Goal: Task Accomplishment & Management: Complete application form

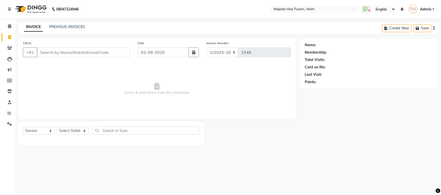
select select "559"
select select "service"
click at [59, 25] on link "PREVIOUS INVOICES" at bounding box center [67, 26] width 36 height 5
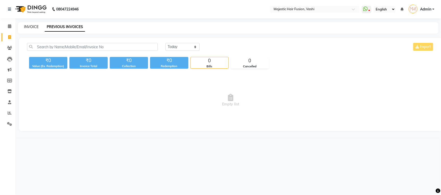
click at [32, 28] on link "INVOICE" at bounding box center [31, 26] width 15 height 5
select select "service"
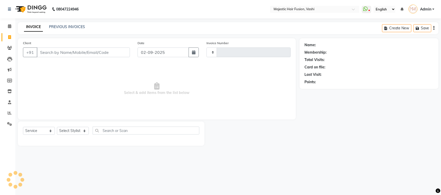
type input "1046"
select select "559"
click at [232, 52] on select "V/2025 V/2025-26" at bounding box center [222, 52] width 32 height 10
click at [112, 55] on input "Client" at bounding box center [83, 52] width 93 height 10
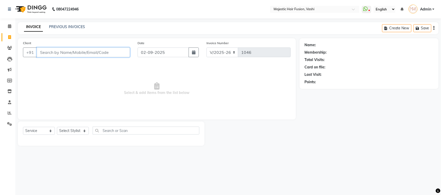
click at [60, 52] on input "Client" at bounding box center [83, 52] width 93 height 10
click at [80, 53] on input "Client" at bounding box center [83, 52] width 93 height 10
type input "9819685498"
click at [117, 51] on span "Add Client" at bounding box center [117, 52] width 20 height 5
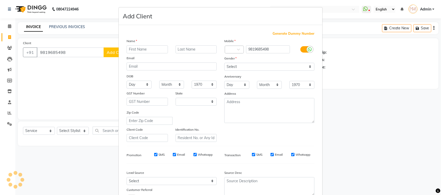
select select "22"
drag, startPoint x: 148, startPoint y: 50, endPoint x: 147, endPoint y: 48, distance: 2.9
click at [147, 49] on input "text" at bounding box center [146, 49] width 41 height 8
type input "[PERSON_NAME]"
click at [197, 48] on input "text" at bounding box center [195, 49] width 41 height 8
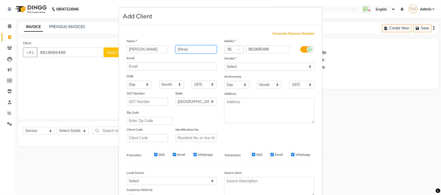
type input "{New}"
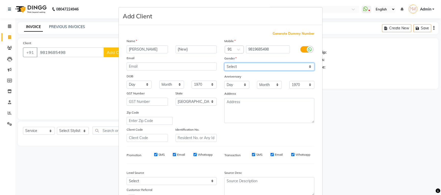
click at [235, 65] on select "Select [DEMOGRAPHIC_DATA] [DEMOGRAPHIC_DATA] Other Prefer Not To Say" at bounding box center [269, 67] width 90 height 8
click at [224, 63] on select "Select [DEMOGRAPHIC_DATA] [DEMOGRAPHIC_DATA] Other Prefer Not To Say" at bounding box center [269, 67] width 90 height 8
click at [234, 66] on select "Select [DEMOGRAPHIC_DATA] [DEMOGRAPHIC_DATA] Other Prefer Not To Say" at bounding box center [269, 67] width 90 height 8
select select "[DEMOGRAPHIC_DATA]"
click at [224, 63] on select "Select [DEMOGRAPHIC_DATA] [DEMOGRAPHIC_DATA] Other Prefer Not To Say" at bounding box center [269, 67] width 90 height 8
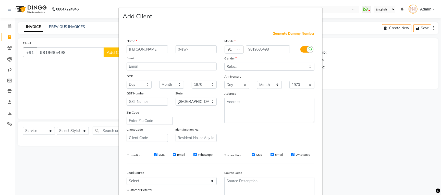
click at [291, 156] on input "Whatsapp" at bounding box center [292, 154] width 3 height 3
checkbox input "false"
click at [173, 154] on input "Email" at bounding box center [174, 154] width 3 height 3
checkbox input "false"
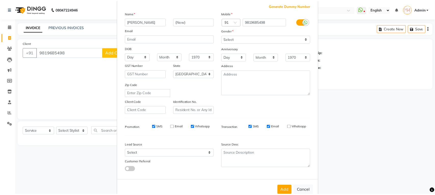
scroll to position [42, 0]
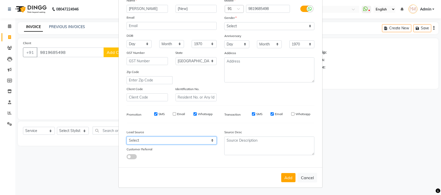
click at [192, 138] on select "Select Walk-in Referral Internet Friend Word of Mouth Advertisement Facebook Ju…" at bounding box center [171, 140] width 90 height 8
select select "8531"
click at [126, 136] on select "Select Walk-in Referral Internet Friend Word of Mouth Advertisement Facebook Ju…" at bounding box center [171, 140] width 90 height 8
click at [283, 177] on button "Add" at bounding box center [288, 177] width 14 height 9
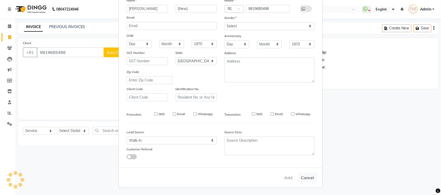
select select
select select "null"
select select
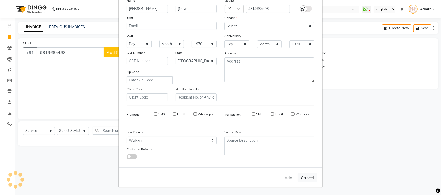
select select
checkbox input "false"
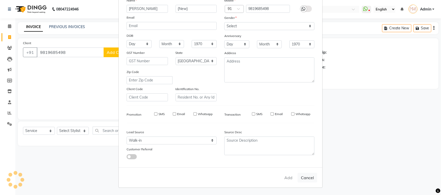
checkbox input "false"
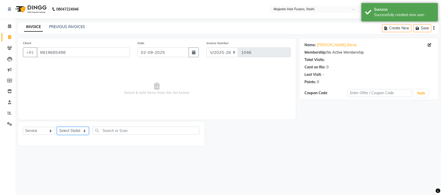
click at [76, 130] on select "Select Stylist [PERSON_NAME] [PERSON_NAME] [PERSON_NAME] [PERSON_NAME] Raise [P…" at bounding box center [73, 131] width 32 height 8
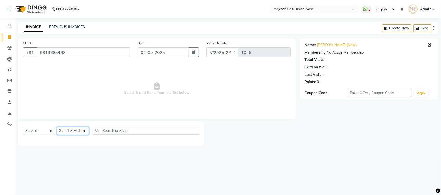
select select "84386"
click at [57, 127] on select "Select Stylist [PERSON_NAME] [PERSON_NAME] [PERSON_NAME] [PERSON_NAME] Raise [P…" at bounding box center [73, 131] width 32 height 8
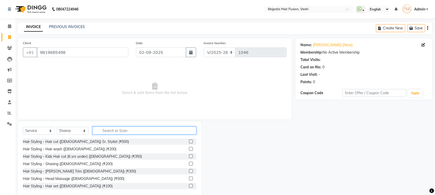
click at [119, 130] on input "text" at bounding box center [145, 130] width 104 height 8
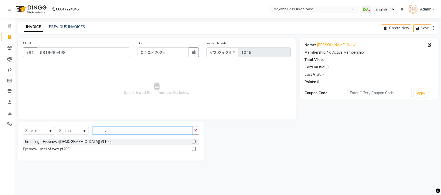
type input "ey"
click at [193, 142] on label at bounding box center [194, 141] width 4 height 4
click at [193, 142] on input "checkbox" at bounding box center [193, 141] width 3 height 3
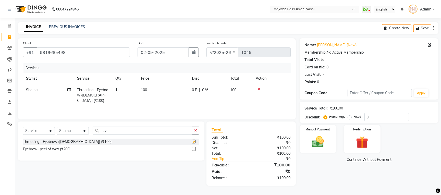
checkbox input "false"
click at [260, 87] on icon at bounding box center [259, 89] width 3 height 4
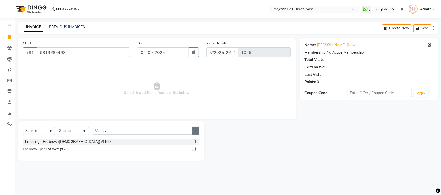
click at [195, 131] on icon "button" at bounding box center [195, 131] width 3 height 4
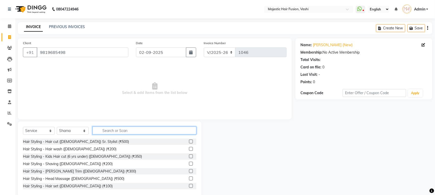
click at [144, 132] on input "text" at bounding box center [145, 130] width 104 height 8
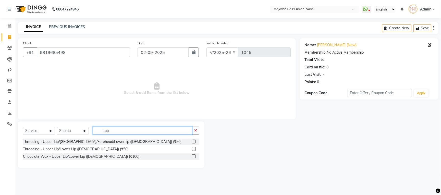
type input "upp"
click at [194, 149] on label at bounding box center [194, 149] width 4 height 4
click at [194, 149] on input "checkbox" at bounding box center [193, 148] width 3 height 3
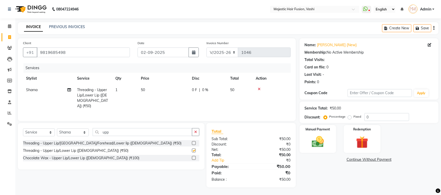
checkbox input "false"
click at [194, 158] on label at bounding box center [194, 158] width 4 height 4
click at [194, 158] on input "checkbox" at bounding box center [193, 157] width 3 height 3
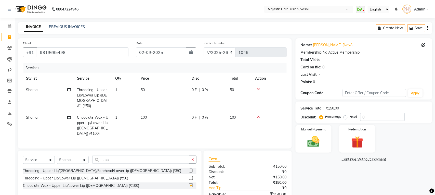
checkbox input "false"
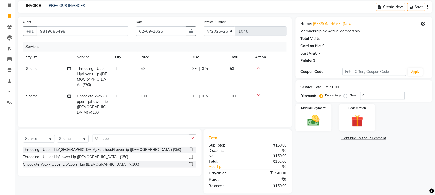
scroll to position [22, 0]
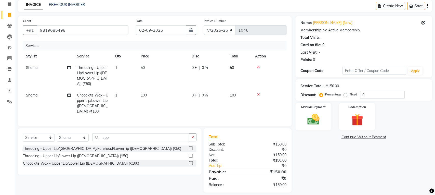
click at [258, 93] on icon at bounding box center [259, 95] width 3 height 4
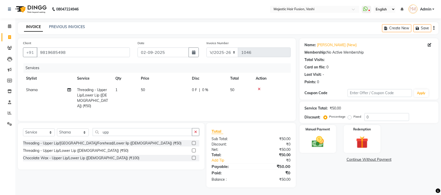
click at [193, 151] on label at bounding box center [194, 150] width 4 height 4
click at [193, 151] on input "checkbox" at bounding box center [193, 150] width 3 height 3
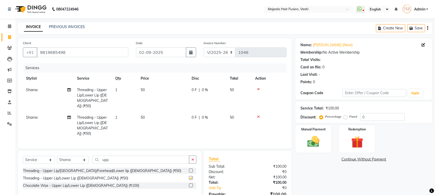
checkbox input "false"
click at [316, 141] on img at bounding box center [314, 141] width 20 height 14
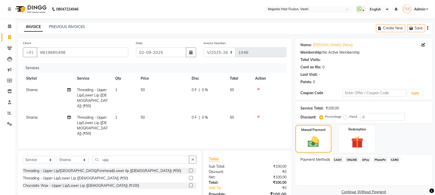
click at [338, 160] on span "CASH" at bounding box center [338, 160] width 11 height 6
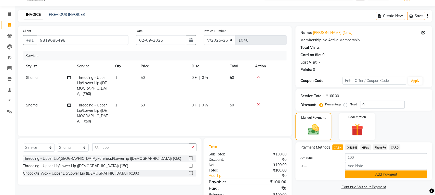
scroll to position [22, 0]
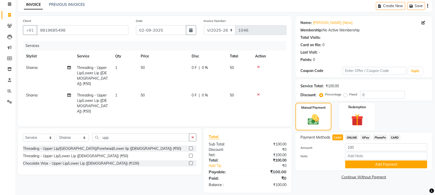
click at [364, 159] on div "Amount: 100 Note: Add Payment" at bounding box center [364, 155] width 127 height 25
click at [382, 164] on button "Add Payment" at bounding box center [387, 164] width 82 height 8
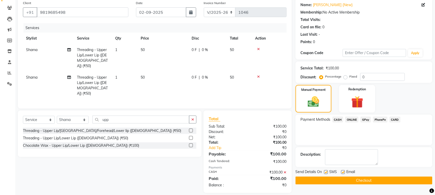
scroll to position [40, 0]
click at [326, 172] on label at bounding box center [326, 172] width 4 height 4
click at [326, 172] on input "checkbox" at bounding box center [325, 171] width 3 height 3
checkbox input "false"
click at [343, 172] on label at bounding box center [343, 172] width 4 height 4
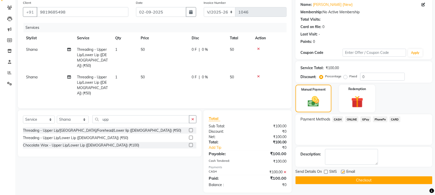
click at [343, 172] on input "checkbox" at bounding box center [342, 171] width 3 height 3
checkbox input "false"
click at [347, 180] on button "Checkout" at bounding box center [364, 180] width 137 height 8
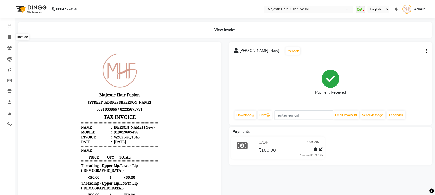
click at [7, 38] on span at bounding box center [9, 37] width 9 height 6
select select "service"
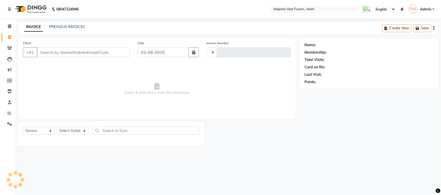
type input "1047"
select select "559"
click at [66, 53] on input "Client" at bounding box center [83, 52] width 93 height 10
type input "A"
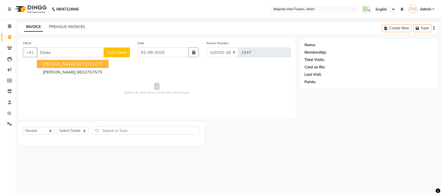
click at [64, 63] on span "[PERSON_NAME]" at bounding box center [59, 63] width 33 height 5
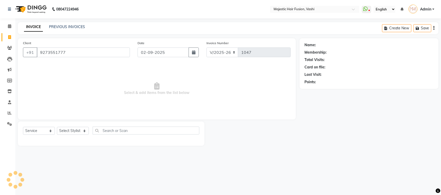
type input "9273551777"
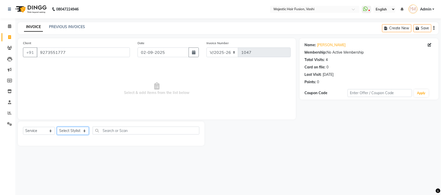
click at [69, 131] on select "Select Stylist [PERSON_NAME] [PERSON_NAME] [PERSON_NAME] [PERSON_NAME] Raise [P…" at bounding box center [73, 131] width 32 height 8
select select "84386"
click at [57, 127] on select "Select Stylist [PERSON_NAME] [PERSON_NAME] [PERSON_NAME] [PERSON_NAME] Raise [P…" at bounding box center [73, 131] width 32 height 8
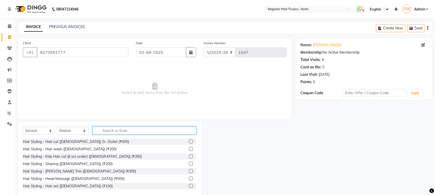
click at [117, 132] on input "text" at bounding box center [145, 130] width 104 height 8
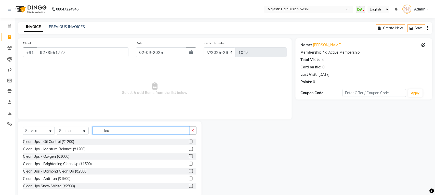
type input "clea"
click at [189, 164] on label at bounding box center [191, 164] width 4 height 4
click at [189, 164] on input "checkbox" at bounding box center [190, 163] width 3 height 3
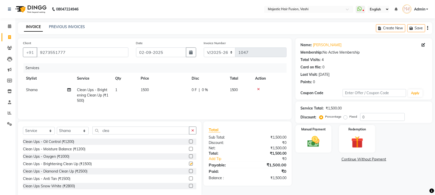
checkbox input "false"
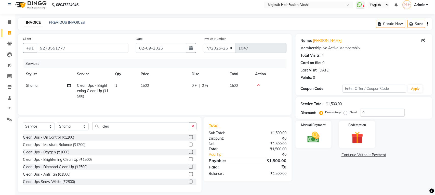
scroll to position [11, 0]
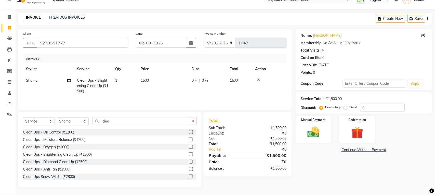
click at [258, 78] on icon at bounding box center [259, 80] width 3 height 4
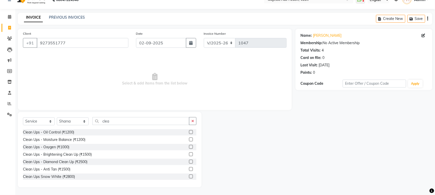
click at [189, 162] on label at bounding box center [191, 162] width 4 height 4
click at [189, 162] on input "checkbox" at bounding box center [190, 161] width 3 height 3
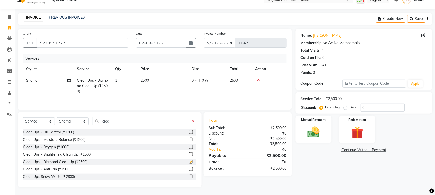
scroll to position [11, 0]
checkbox input "false"
click at [185, 85] on td "2500" at bounding box center [163, 86] width 51 height 22
select select "84386"
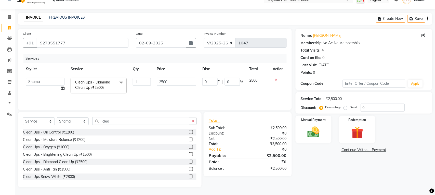
scroll to position [10, 0]
click at [203, 80] on input "0" at bounding box center [209, 82] width 15 height 8
type input "700"
click at [201, 90] on td "700 F | 0 %" at bounding box center [222, 86] width 47 height 22
select select "84386"
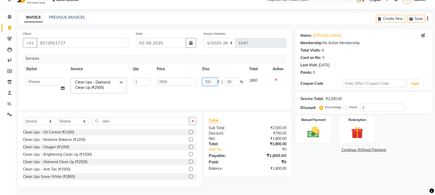
click at [207, 79] on input "700" at bounding box center [209, 82] width 15 height 8
type input "800"
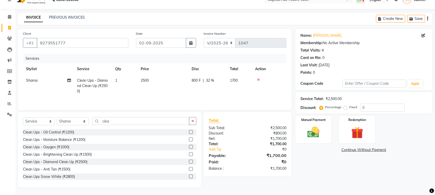
click at [195, 94] on tr "Shama Clean Ups - Diamond Clean Up (₹2500) 1 2500 800 F | 32 % 1700" at bounding box center [155, 86] width 264 height 22
click at [193, 122] on icon "button" at bounding box center [193, 121] width 3 height 4
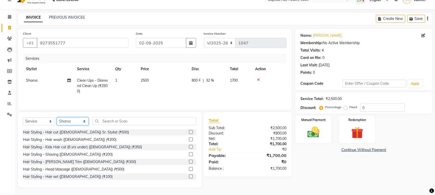
click at [77, 120] on select "Select Stylist [PERSON_NAME] [PERSON_NAME] [PERSON_NAME] [PERSON_NAME] Raise [P…" at bounding box center [73, 121] width 32 height 8
select select "76876"
click at [57, 117] on select "Select Stylist [PERSON_NAME] [PERSON_NAME] [PERSON_NAME] [PERSON_NAME] Raise [P…" at bounding box center [73, 121] width 32 height 8
click at [189, 162] on label at bounding box center [191, 162] width 4 height 4
click at [189, 162] on input "checkbox" at bounding box center [190, 161] width 3 height 3
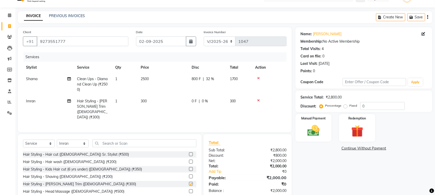
checkbox input "false"
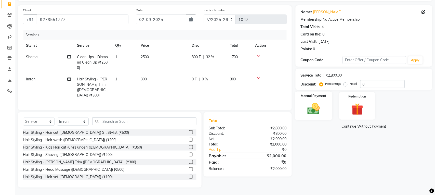
click at [309, 103] on img at bounding box center [314, 108] width 20 height 14
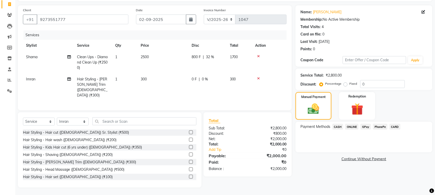
click at [395, 126] on span "CARD" at bounding box center [395, 127] width 11 height 6
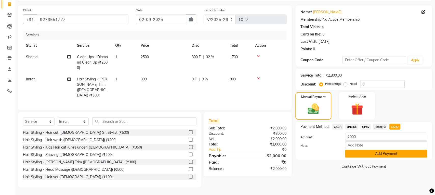
click at [391, 156] on button "Add Payment" at bounding box center [387, 154] width 82 height 8
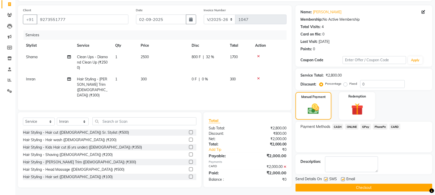
scroll to position [37, 0]
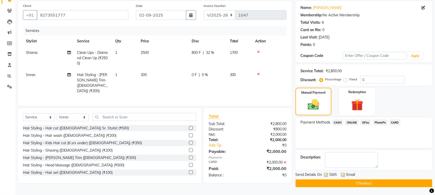
click at [326, 175] on label at bounding box center [326, 175] width 4 height 4
click at [326, 175] on input "checkbox" at bounding box center [325, 174] width 3 height 3
checkbox input "false"
click at [343, 174] on label at bounding box center [343, 175] width 4 height 4
click at [343, 174] on input "checkbox" at bounding box center [342, 174] width 3 height 3
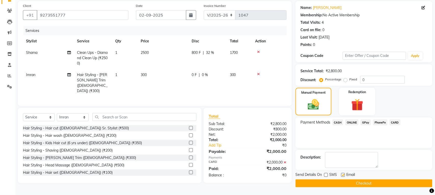
checkbox input "false"
click at [340, 183] on button "Checkout" at bounding box center [364, 183] width 137 height 8
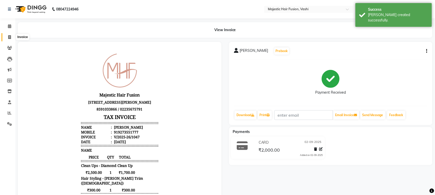
click at [9, 36] on icon at bounding box center [9, 37] width 3 height 4
select select "559"
select select "service"
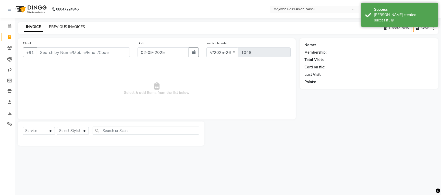
click at [55, 25] on link "PREVIOUS INVOICES" at bounding box center [67, 26] width 36 height 5
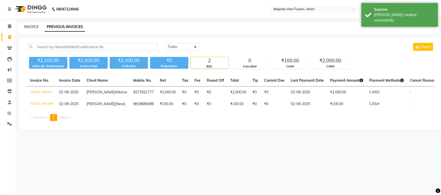
click at [28, 26] on link "INVOICE" at bounding box center [31, 26] width 15 height 5
select select "service"
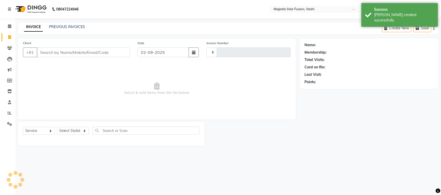
type input "1048"
select select "559"
